Goal: Navigation & Orientation: Find specific page/section

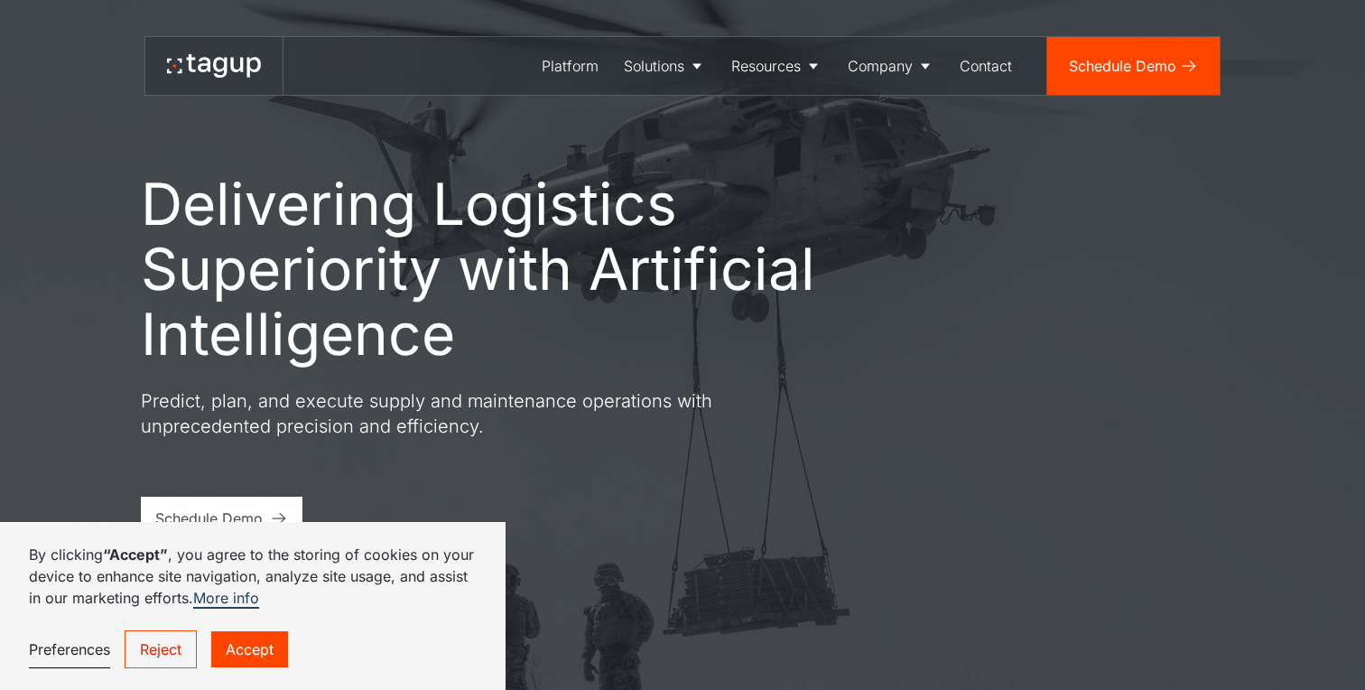
click at [262, 648] on link "Accept" at bounding box center [249, 649] width 77 height 36
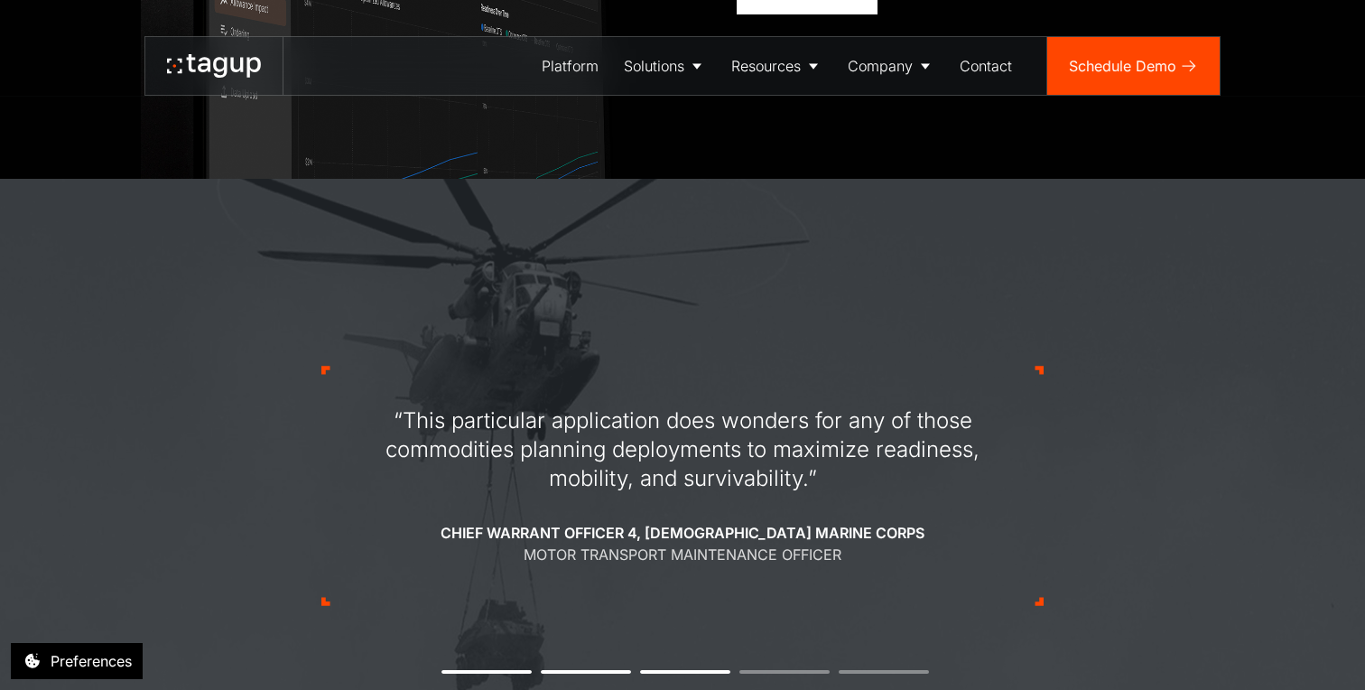
scroll to position [1519, 0]
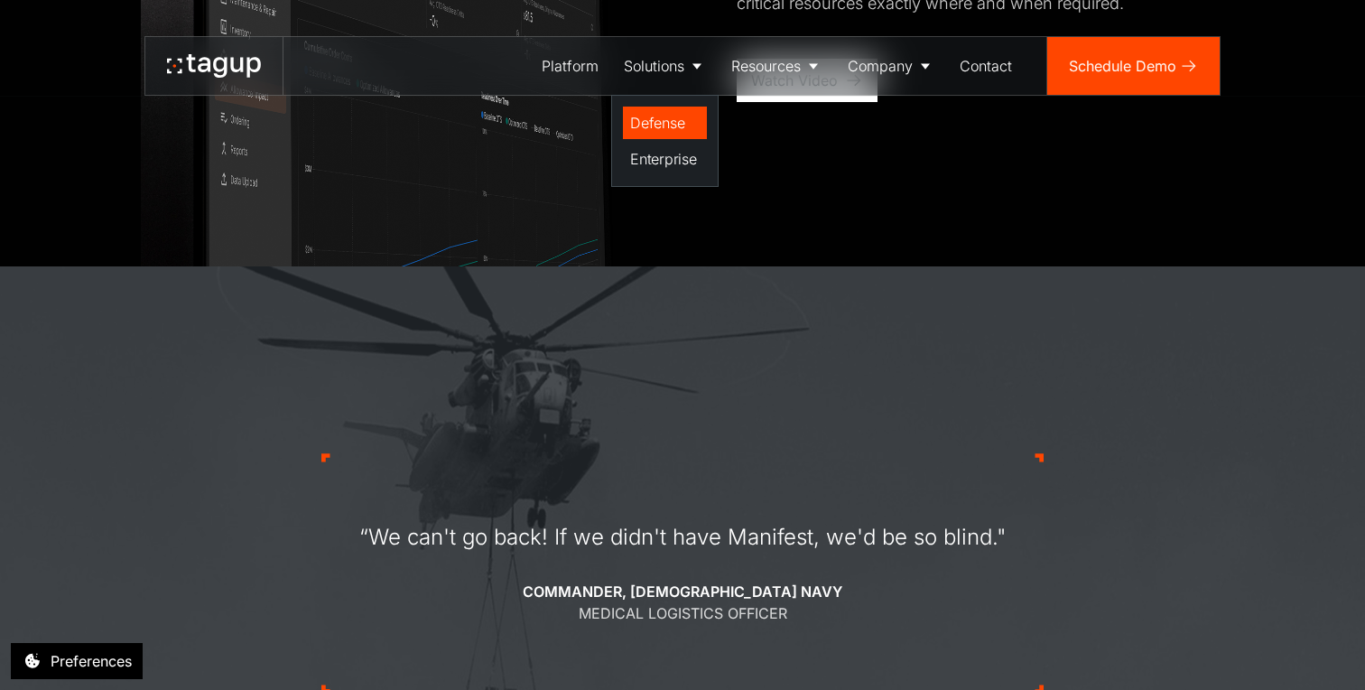
click at [671, 130] on div "Defense" at bounding box center [664, 123] width 69 height 22
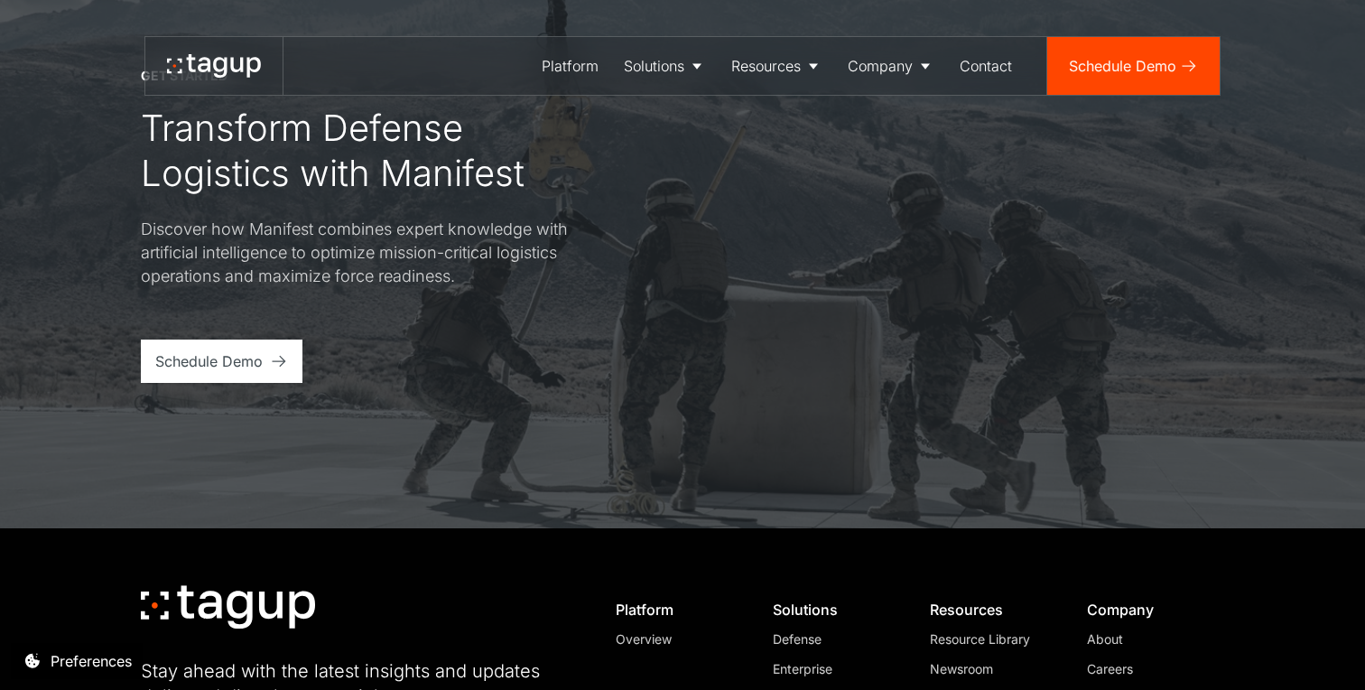
scroll to position [6164, 0]
click at [882, 125] on div "About" at bounding box center [891, 123] width 74 height 22
